Goal: Task Accomplishment & Management: Manage account settings

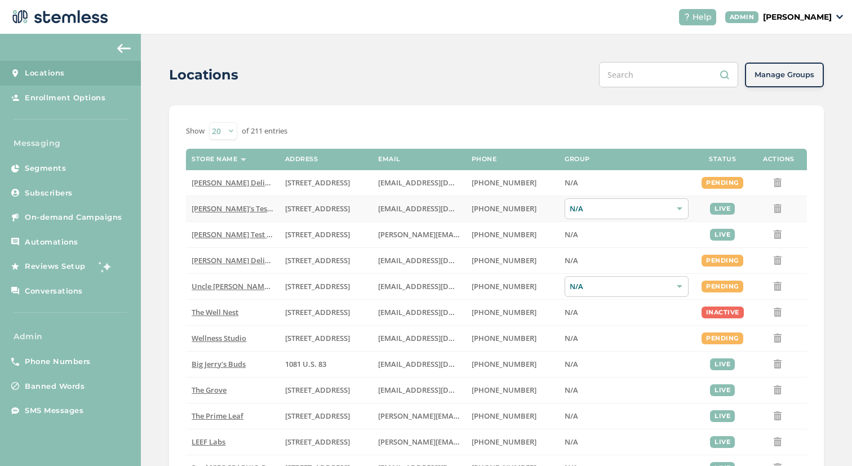
click at [232, 207] on span "[PERSON_NAME]'s Test Store" at bounding box center [241, 208] width 99 height 10
click at [241, 237] on span "[PERSON_NAME] Test store" at bounding box center [238, 234] width 93 height 10
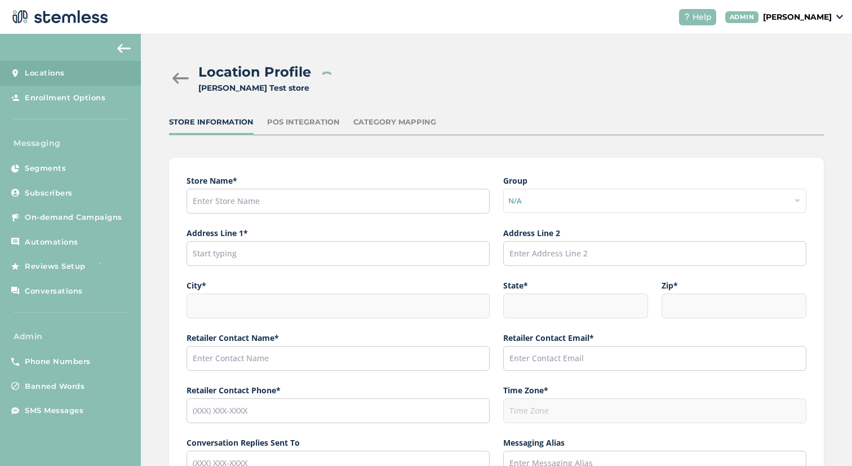
type input "[PERSON_NAME] Test store"
type input "[STREET_ADDRESS]"
type input "[US_STATE]"
type input "NY"
type input "11101"
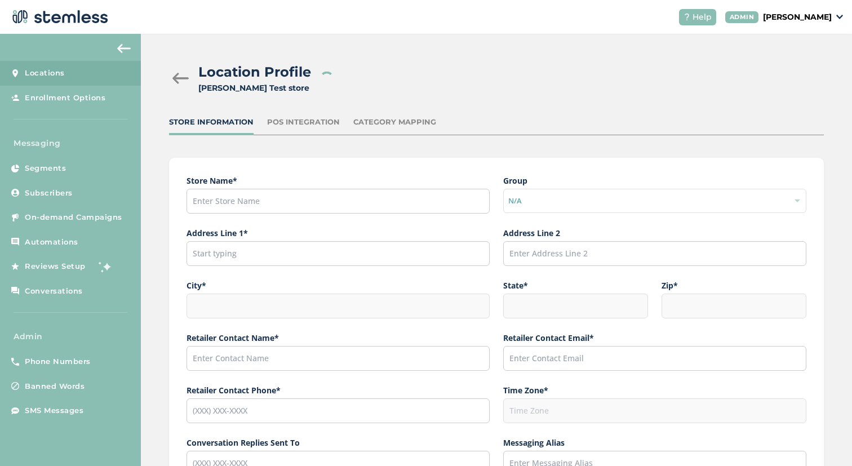
type input "[PERSON_NAME]"
type input "[PERSON_NAME][EMAIL_ADDRESS][DOMAIN_NAME]"
type input "[PHONE_NUMBER]"
type input "America/New_York"
type input "[PHONE_NUMBER]"
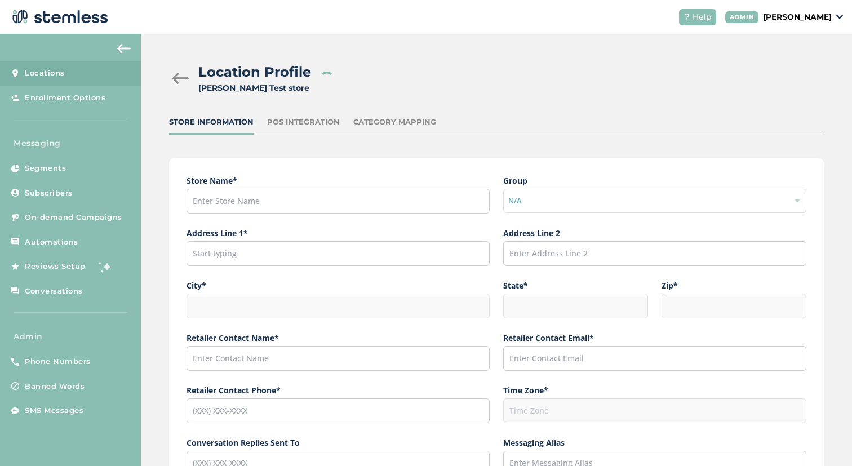
type input "[PERSON_NAME] Test store"
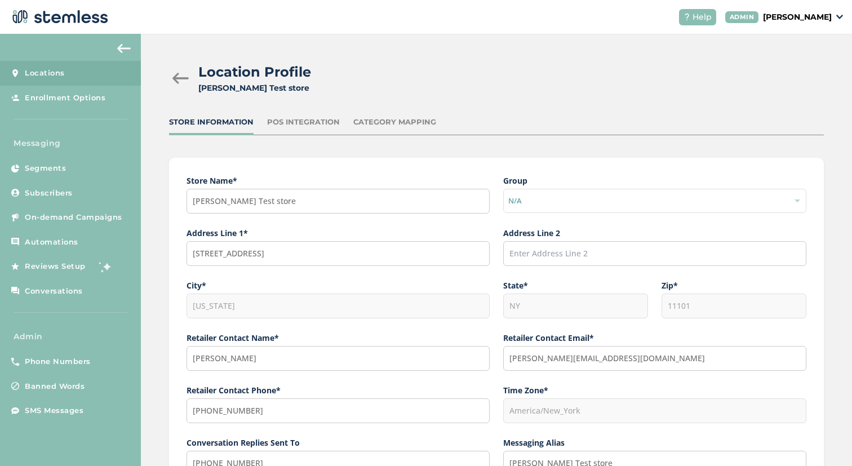
click at [183, 79] on div at bounding box center [180, 78] width 23 height 11
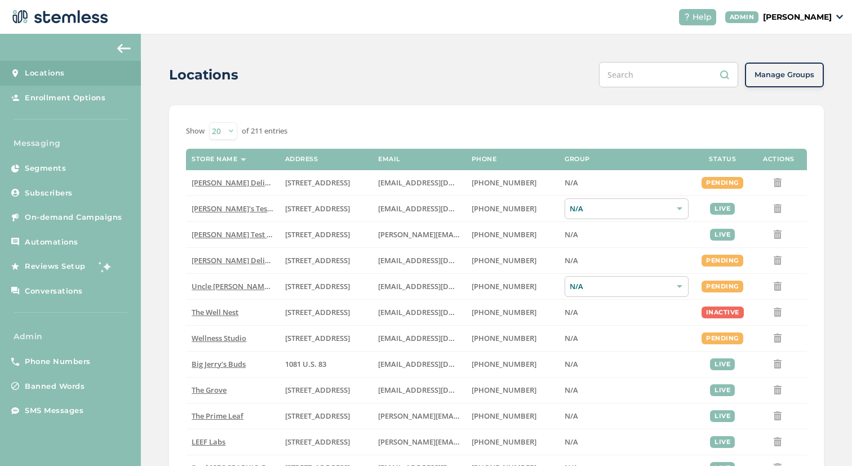
click at [785, 11] on p "[PERSON_NAME]" at bounding box center [797, 17] width 69 height 12
click at [814, 76] on span "Impersonate" at bounding box center [803, 81] width 55 height 11
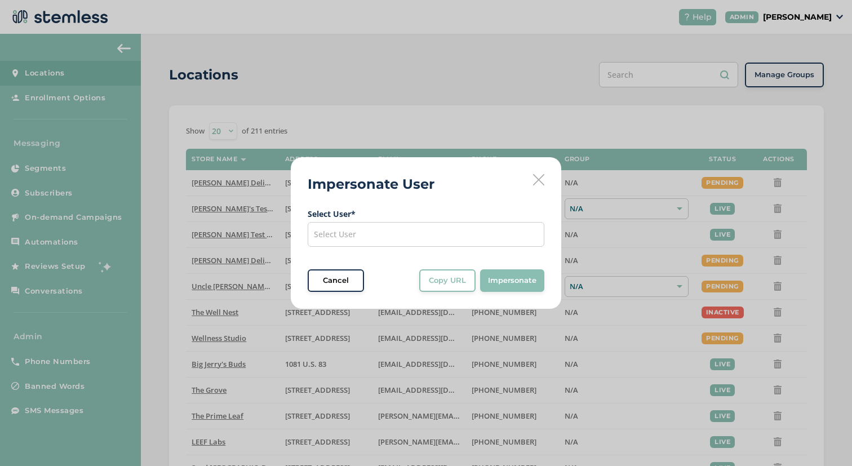
click at [474, 224] on div "Select User" at bounding box center [426, 234] width 237 height 25
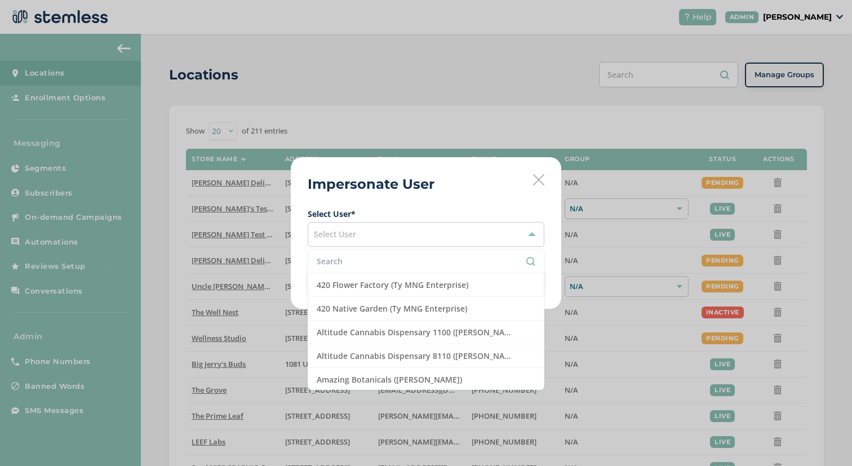
click at [539, 177] on icon at bounding box center [538, 179] width 11 height 11
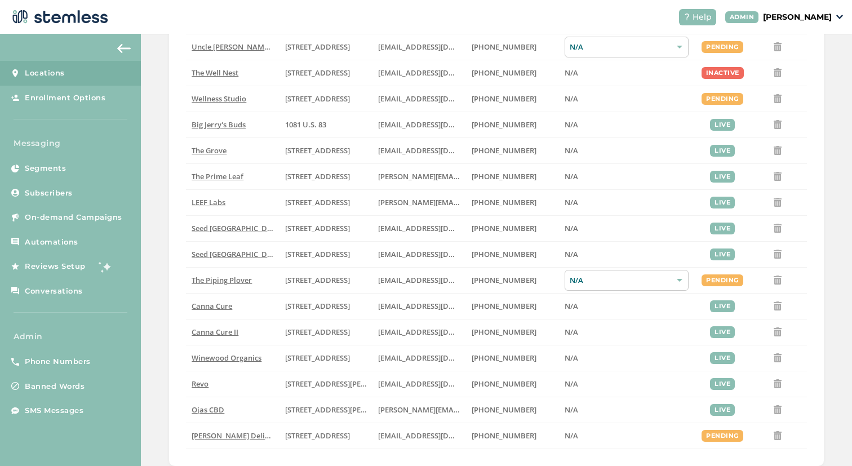
scroll to position [280, 0]
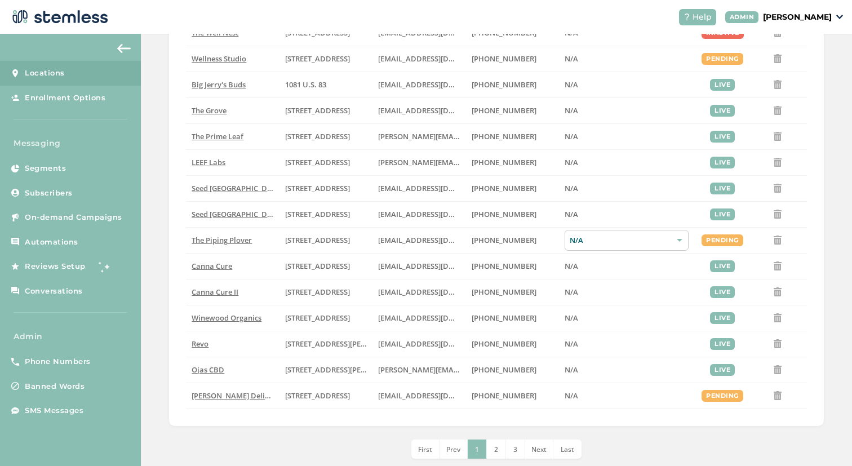
click at [509, 444] on li "3" at bounding box center [515, 449] width 19 height 19
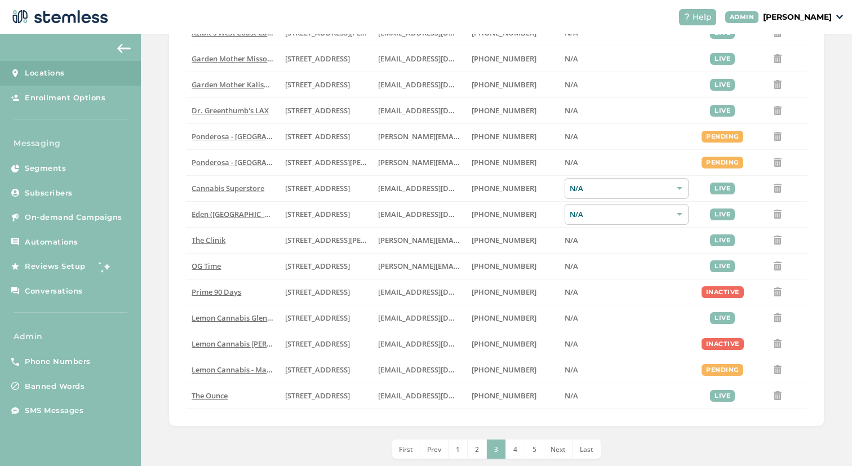
click at [538, 455] on li "5" at bounding box center [534, 449] width 19 height 19
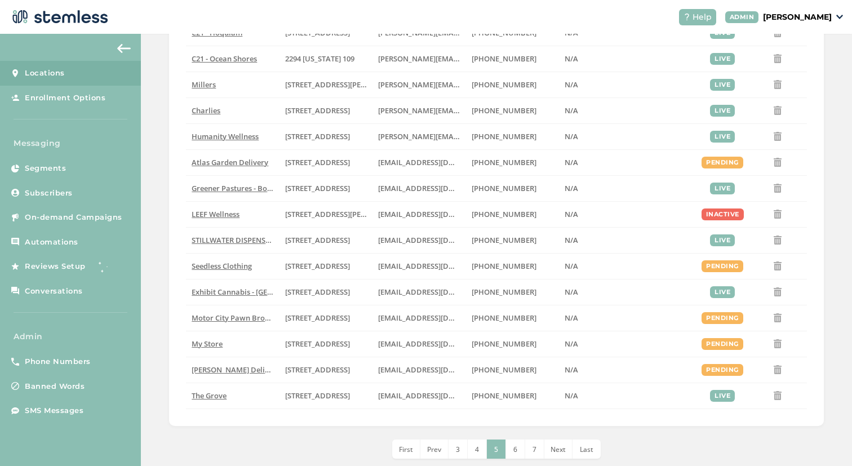
click at [538, 455] on li "7" at bounding box center [534, 449] width 19 height 19
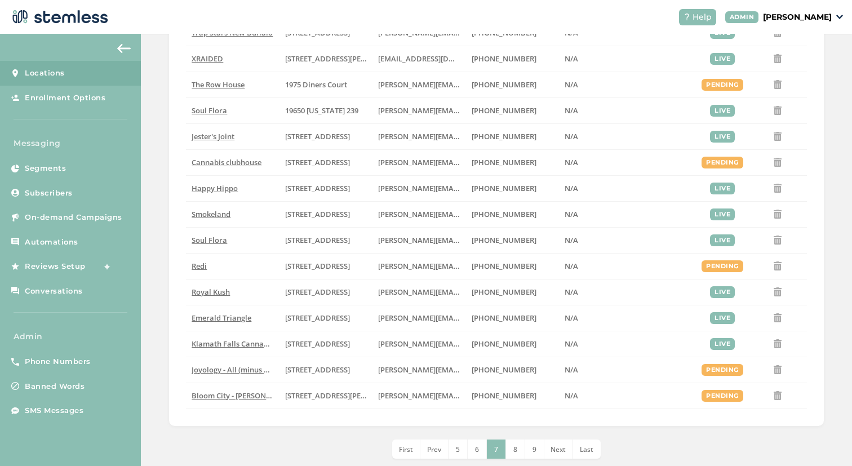
click at [538, 455] on li "9" at bounding box center [534, 449] width 19 height 19
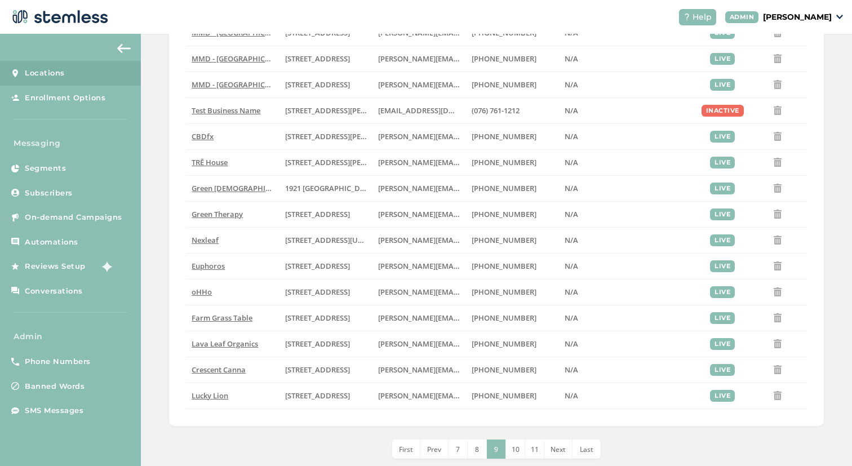
click at [538, 455] on li "11" at bounding box center [534, 449] width 19 height 19
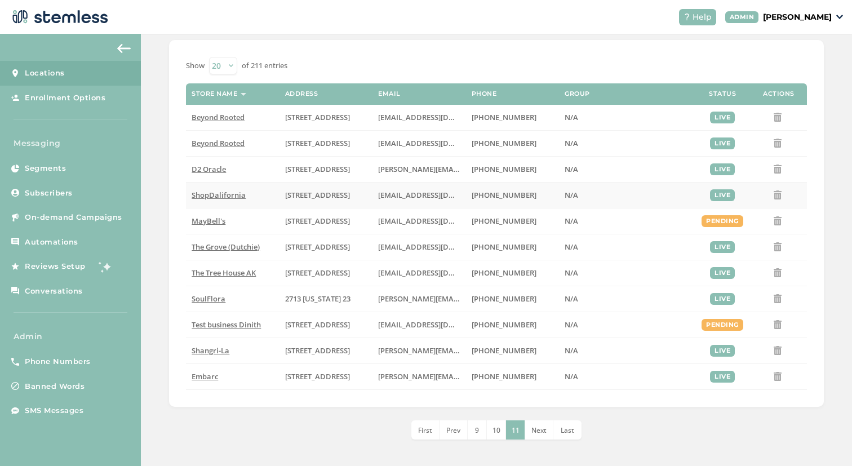
scroll to position [0, 0]
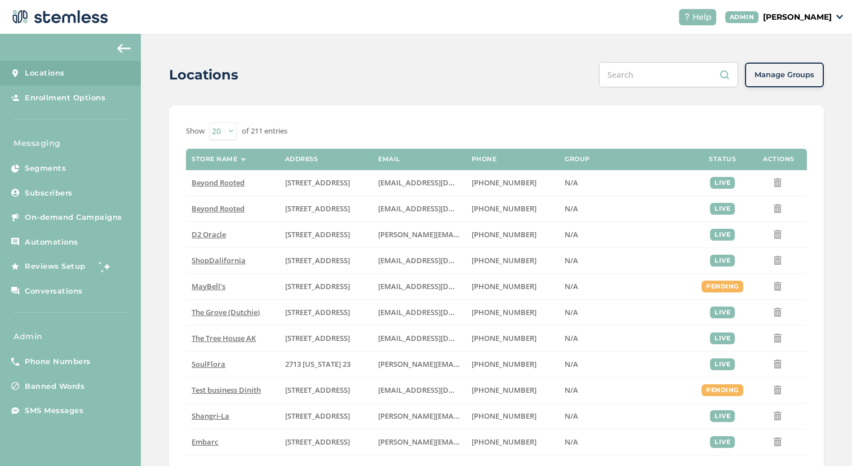
click at [223, 131] on select "20 50 100" at bounding box center [223, 130] width 28 height 17
click at [209, 122] on select "20 50 100" at bounding box center [223, 130] width 28 height 17
drag, startPoint x: 296, startPoint y: 127, endPoint x: 221, endPoint y: 127, distance: 75.0
click at [221, 127] on div "Show 20 50 100 of 211 entries" at bounding box center [496, 130] width 621 height 17
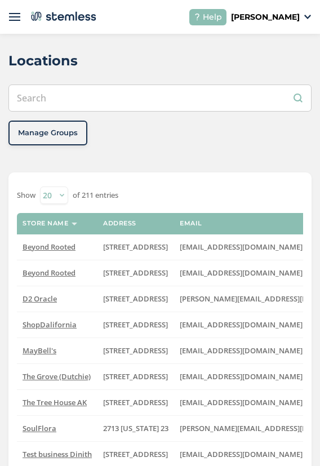
click at [16, 17] on img at bounding box center [14, 16] width 11 height 11
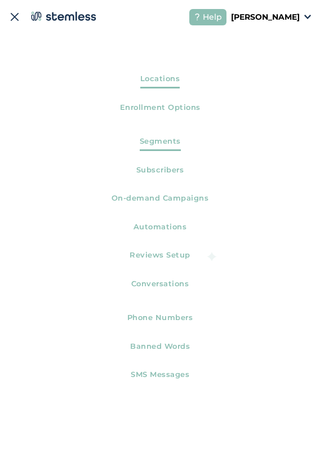
click at [134, 139] on link "Segments" at bounding box center [160, 143] width 320 height 29
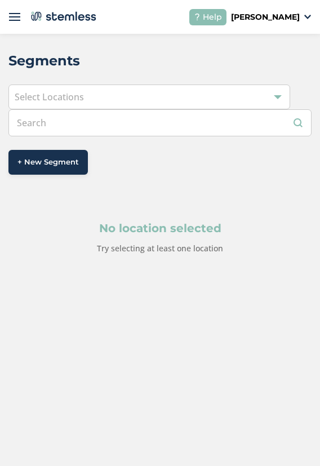
click at [11, 19] on img at bounding box center [14, 16] width 11 height 11
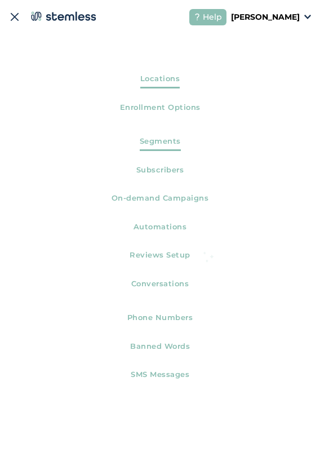
click at [146, 86] on span "Locations" at bounding box center [160, 80] width 40 height 15
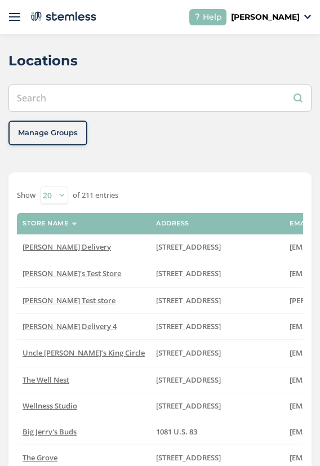
click at [225, 93] on input "text" at bounding box center [159, 98] width 303 height 27
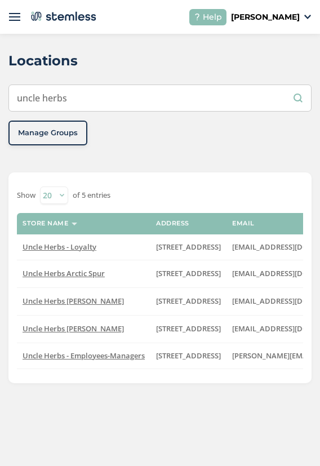
type input "uncle herbs"
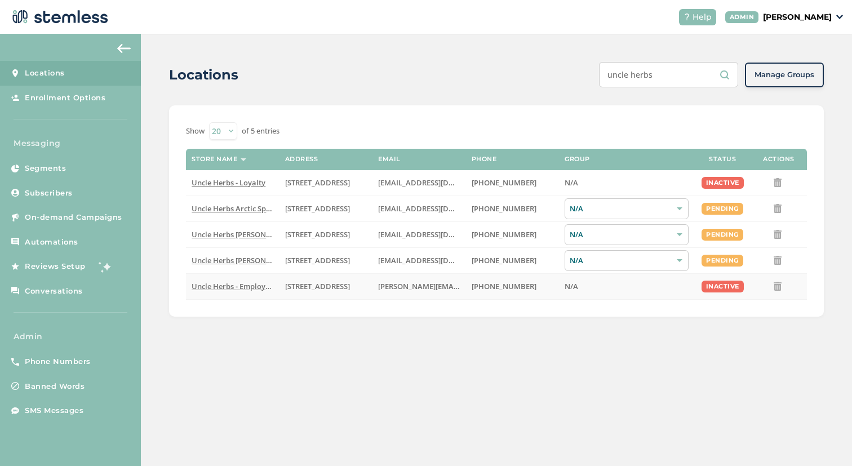
click at [249, 284] on span "Uncle Herbs - Employees-Managers" at bounding box center [253, 286] width 122 height 10
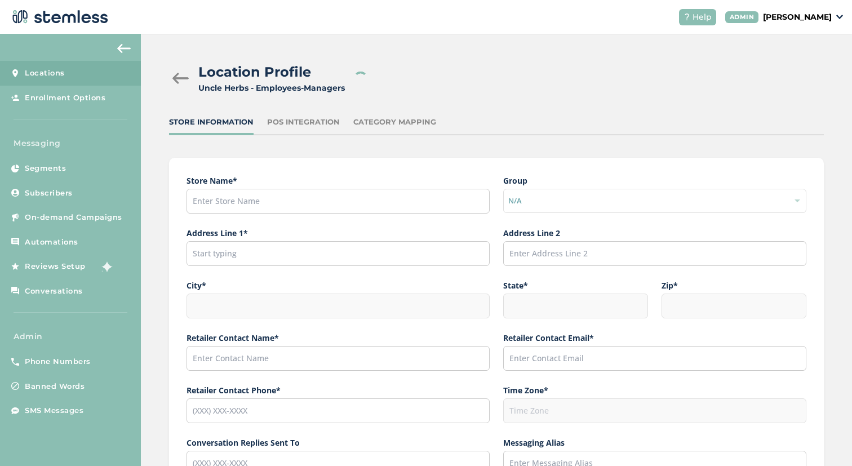
type input "Uncle Herbs - Employees-Managers"
type input "[STREET_ADDRESS]"
type input "Anchorage"
type input "AK"
type input "99515"
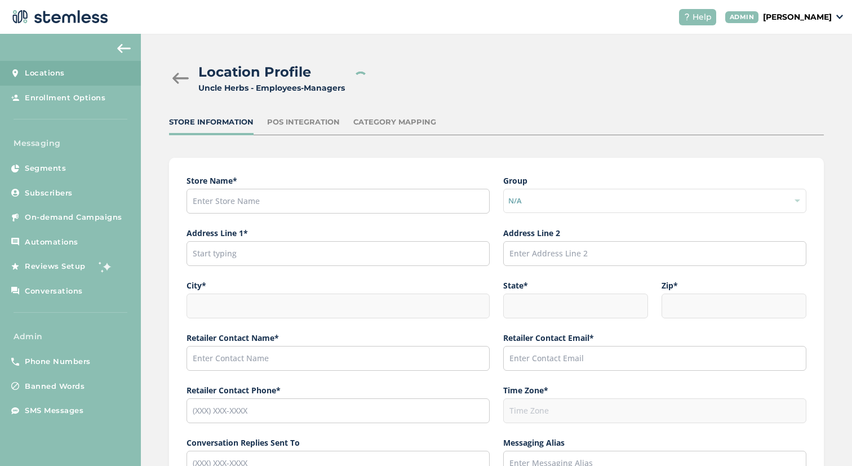
type input "[PERSON_NAME][EMAIL_ADDRESS][DOMAIN_NAME]"
type input "[PHONE_NUMBER]"
type input "America/Anchorage"
type input "Uncle Herbs - Employees-Managers"
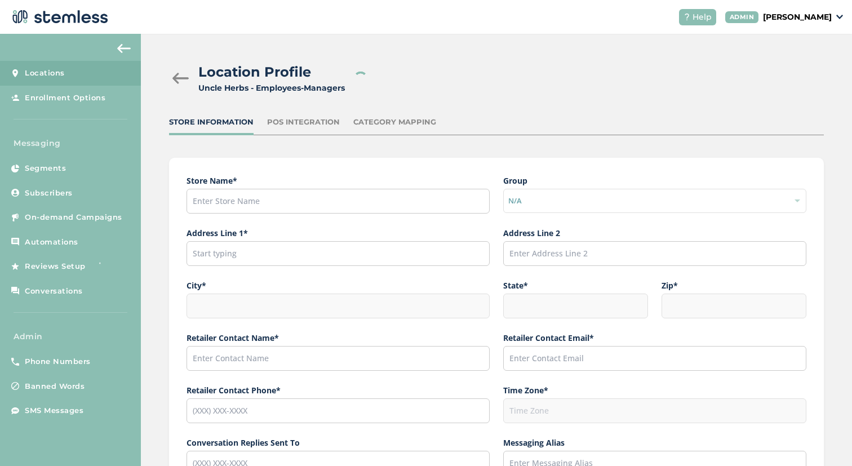
checkbox input "false"
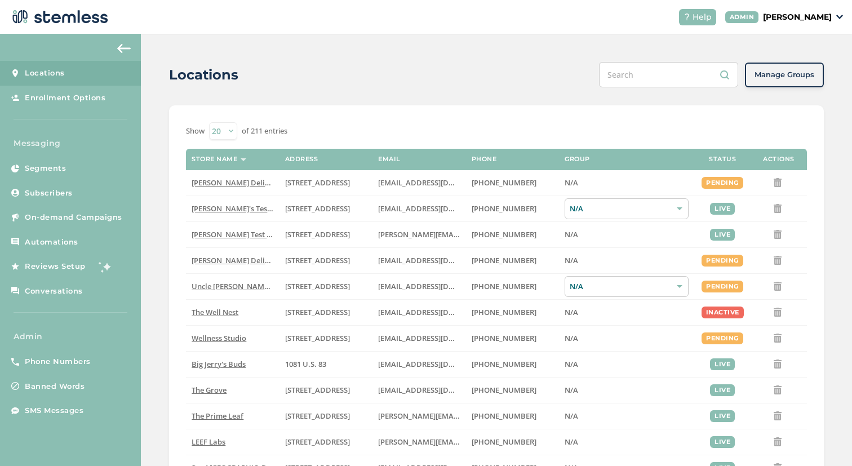
click at [654, 76] on input "text" at bounding box center [668, 74] width 139 height 25
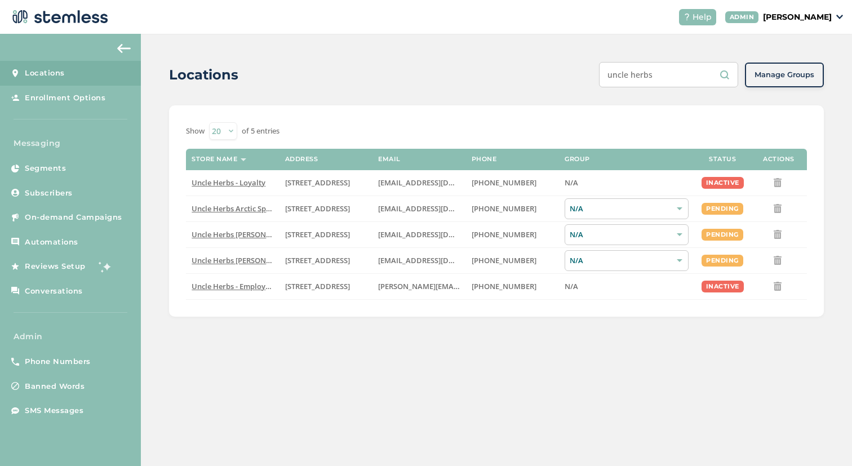
type input "uncle herbs"
click at [498, 268] on td "[PHONE_NUMBER]" at bounding box center [512, 260] width 93 height 26
click at [229, 176] on td "Uncle Herbs - Loyalty" at bounding box center [232, 183] width 93 height 26
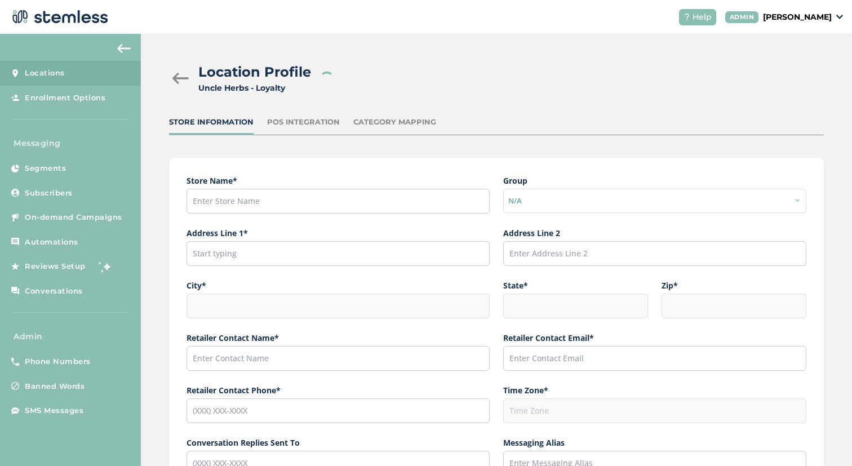
type input "Uncle Herbs - Loyalty"
type input "[STREET_ADDRESS]"
type input "Anchorage"
type input "AK"
type input "99515"
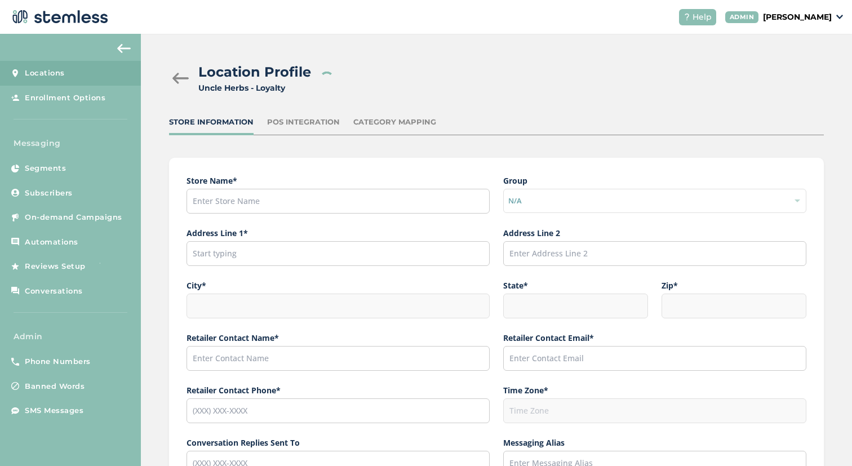
type input "[DEMOGRAPHIC_DATA][PERSON_NAME]"
type input "[EMAIL_ADDRESS][DOMAIN_NAME]"
type input "[PHONE_NUMBER]"
type input "America/Anchorage"
type input "Uncle Herbs - Loyalty"
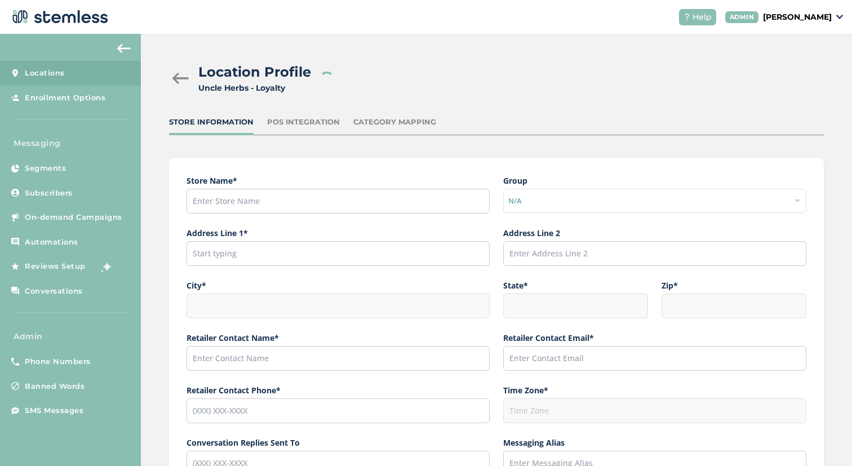
checkbox input "false"
click at [177, 80] on div at bounding box center [180, 78] width 23 height 11
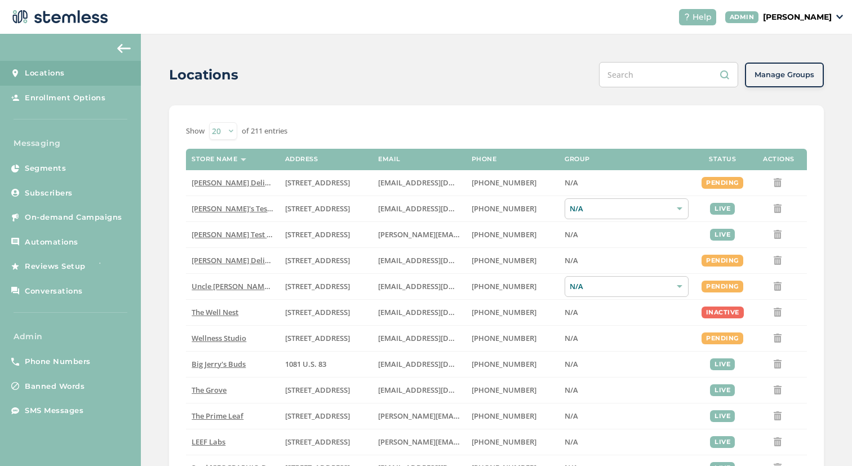
click at [621, 84] on input "text" at bounding box center [668, 74] width 139 height 25
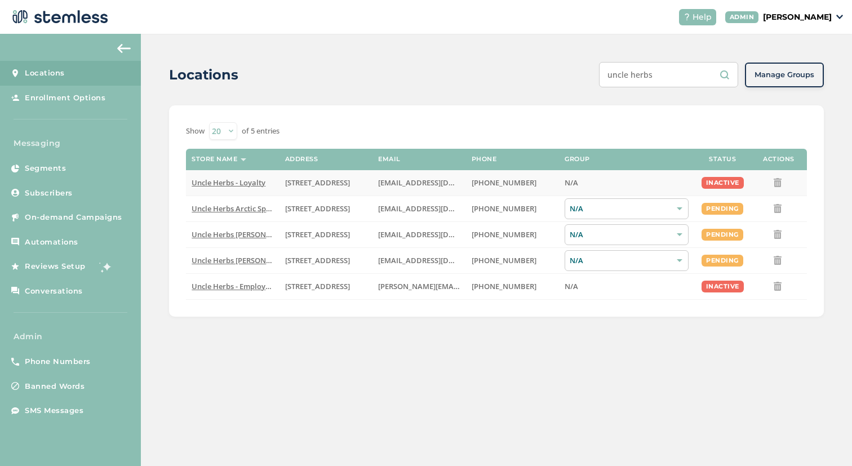
type input "uncle herbs"
